Goal: Navigation & Orientation: Go to known website

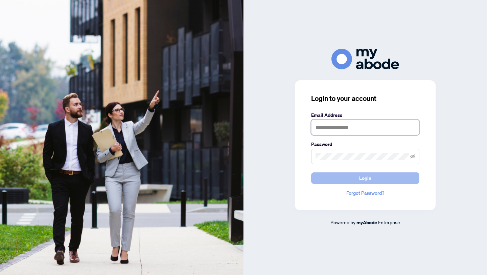
type input "**********"
click at [360, 176] on span "Login" at bounding box center [365, 178] width 12 height 11
